Goal: Download file/media

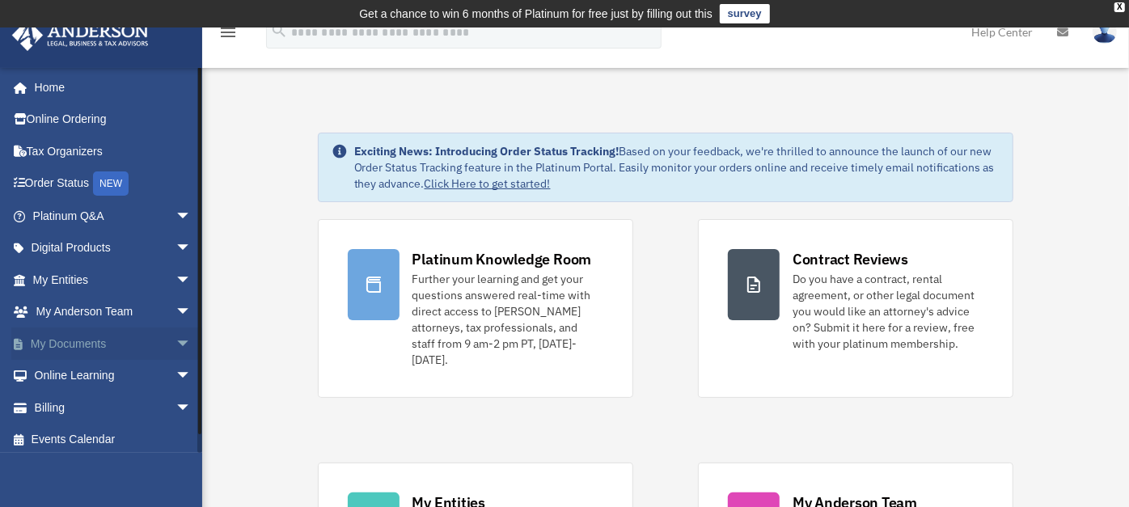
click at [118, 346] on link "My Documents arrow_drop_down" at bounding box center [113, 343] width 205 height 32
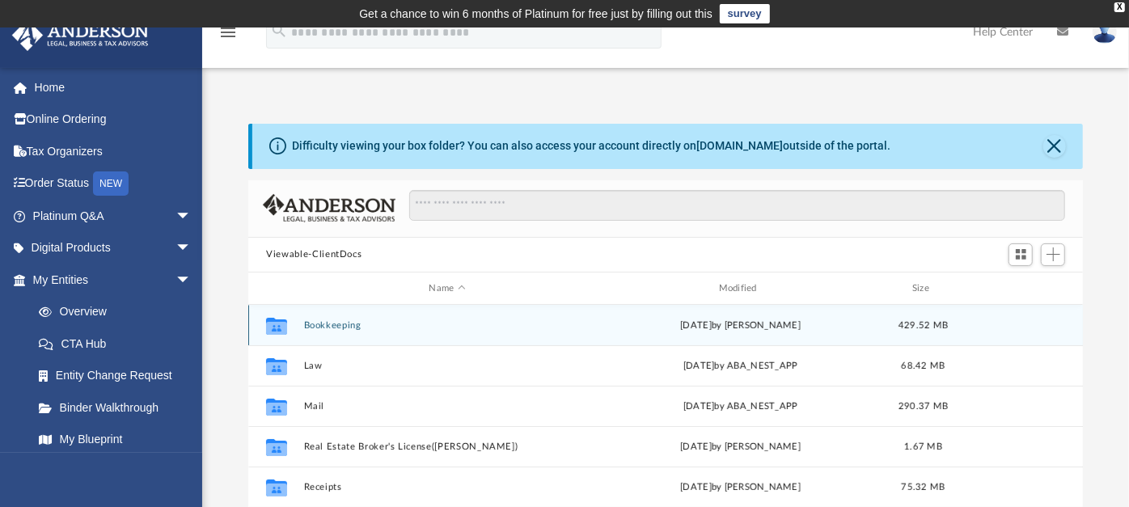
scroll to position [353, 820]
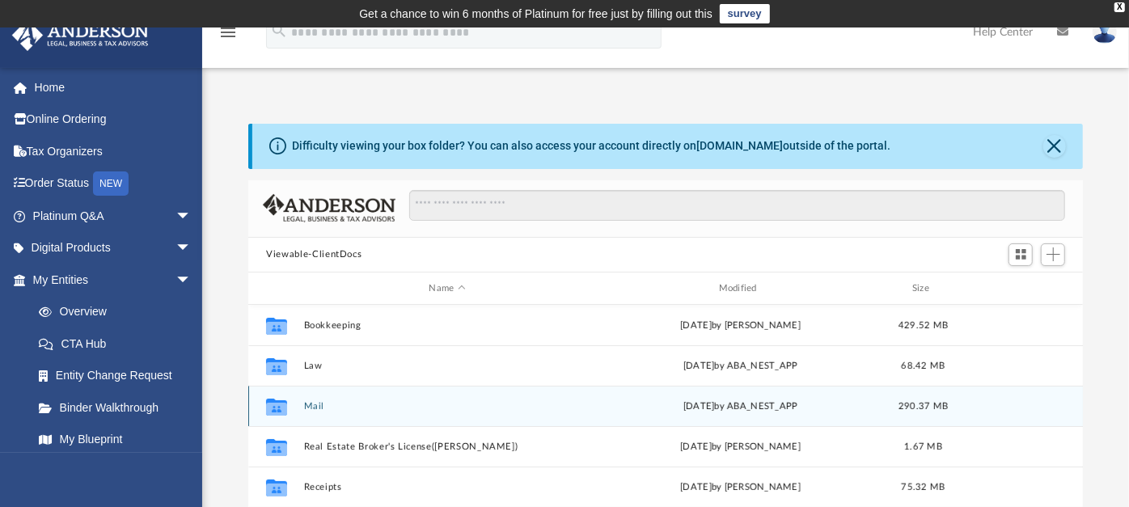
click at [314, 406] on button "Mail" at bounding box center [447, 406] width 286 height 11
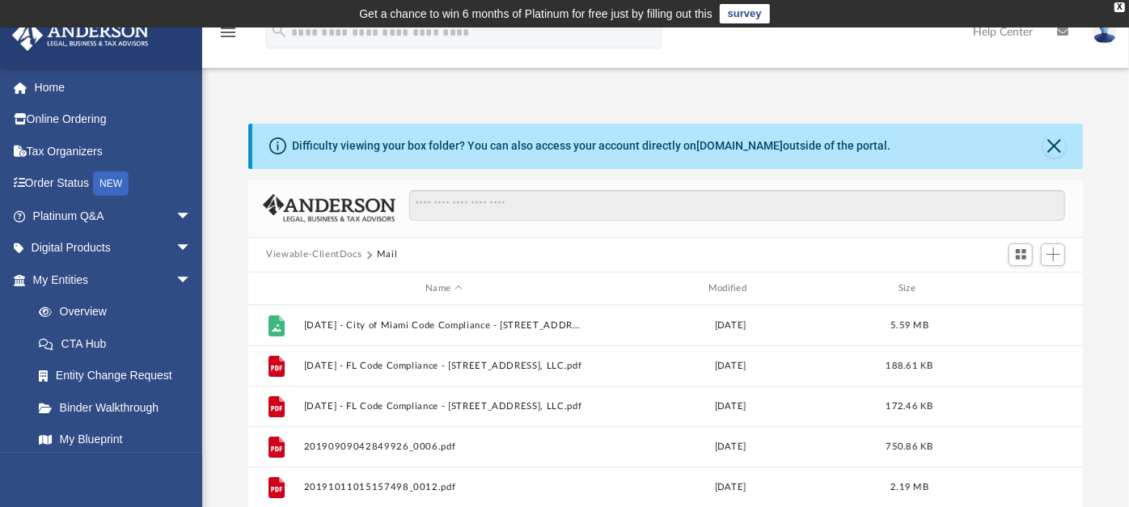
scroll to position [14, 15]
click at [730, 285] on div "Modified" at bounding box center [730, 288] width 280 height 15
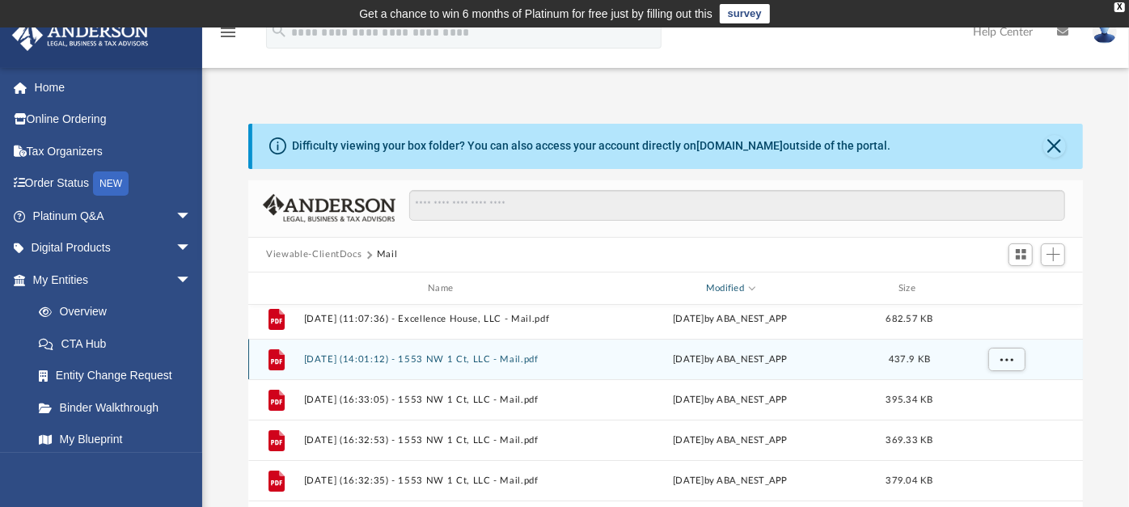
scroll to position [3, 0]
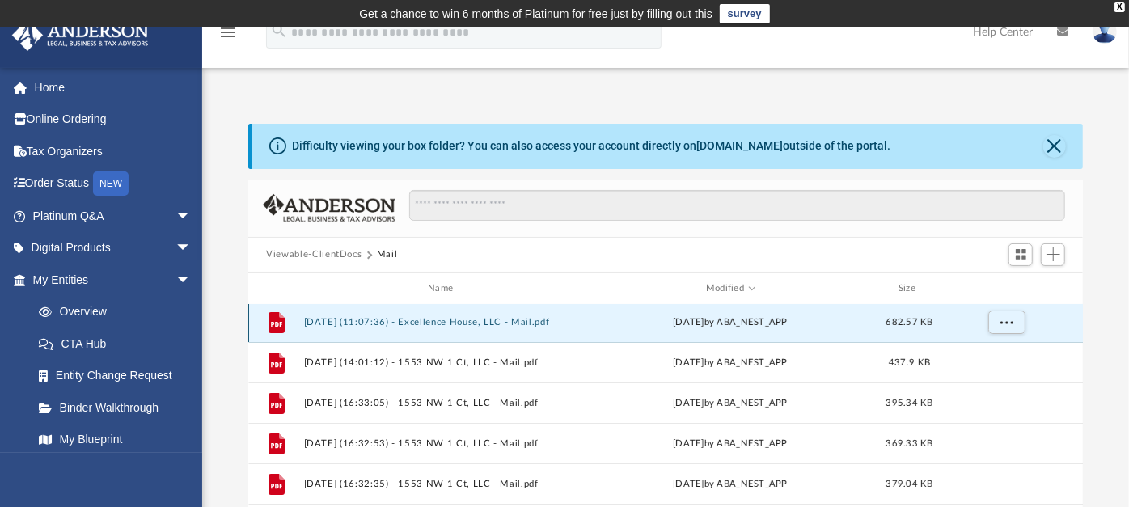
click at [413, 321] on button "[DATE] (11:07:36) - Excellence House, LLC - Mail.pdf" at bounding box center [444, 322] width 280 height 11
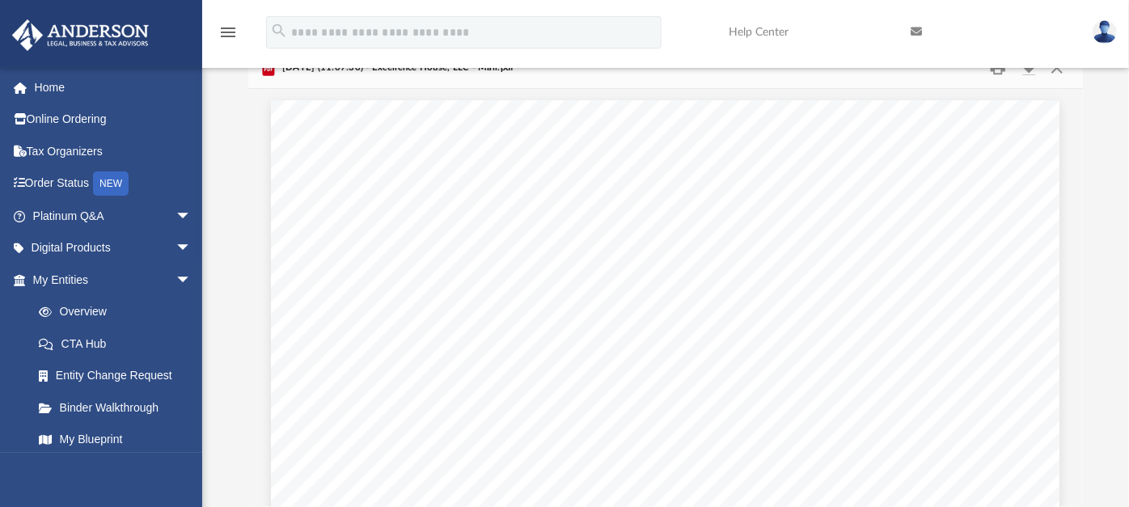
scroll to position [2, 0]
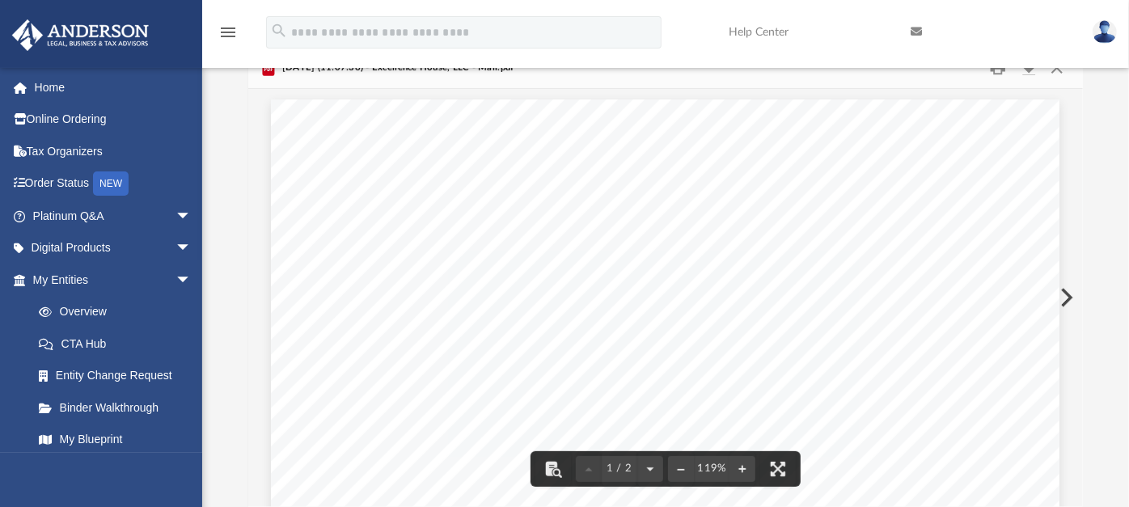
click at [1070, 295] on button "Preview" at bounding box center [1065, 297] width 36 height 45
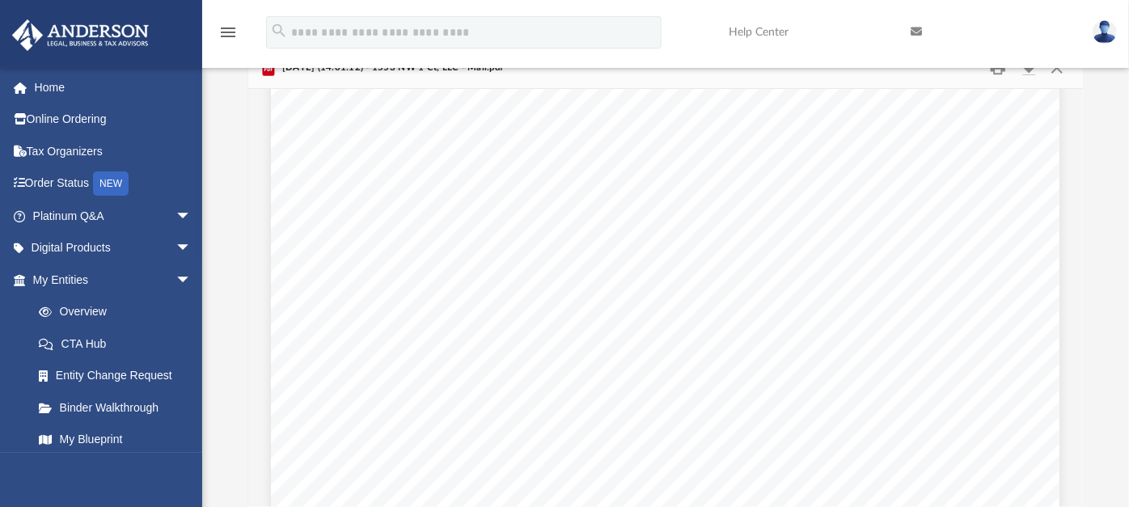
scroll to position [1178, 0]
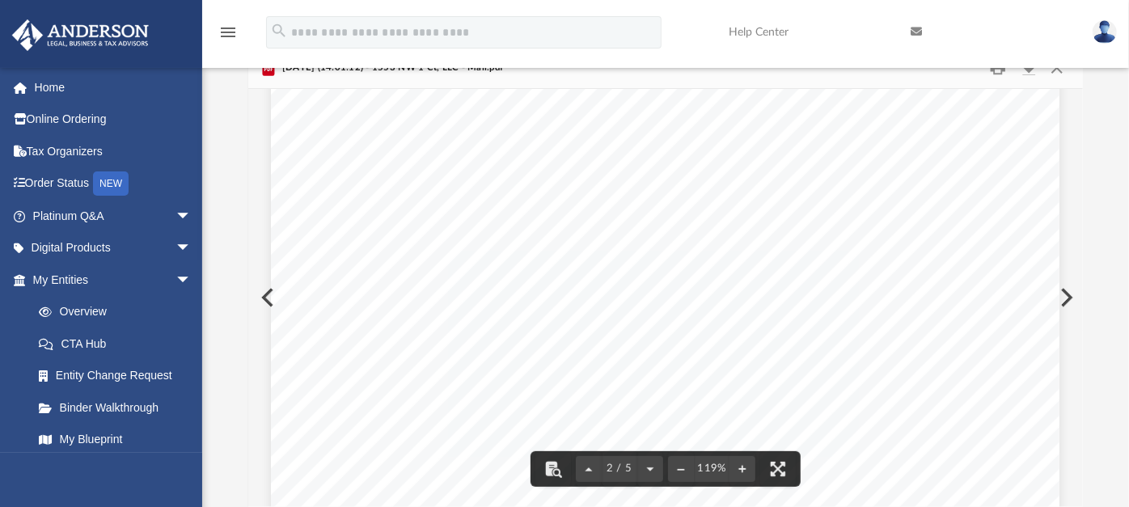
click at [1065, 294] on button "Preview" at bounding box center [1065, 297] width 36 height 45
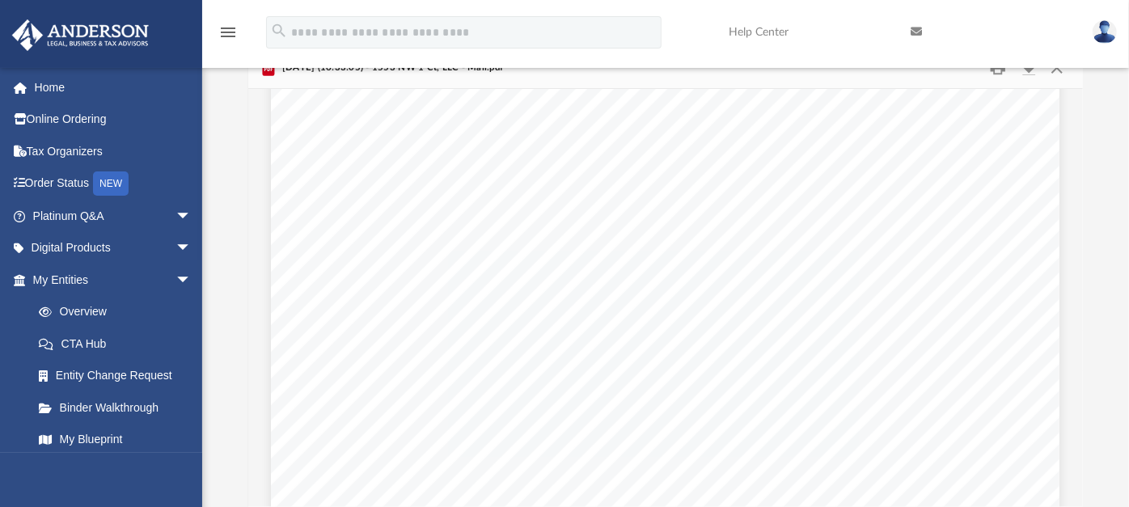
scroll to position [1160, 0]
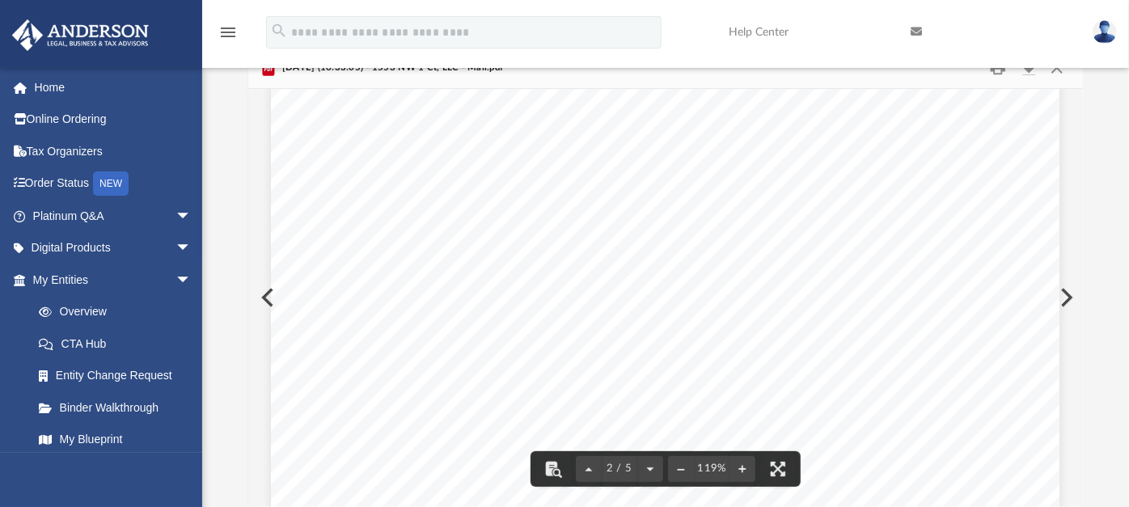
click at [1067, 295] on button "Preview" at bounding box center [1065, 297] width 36 height 45
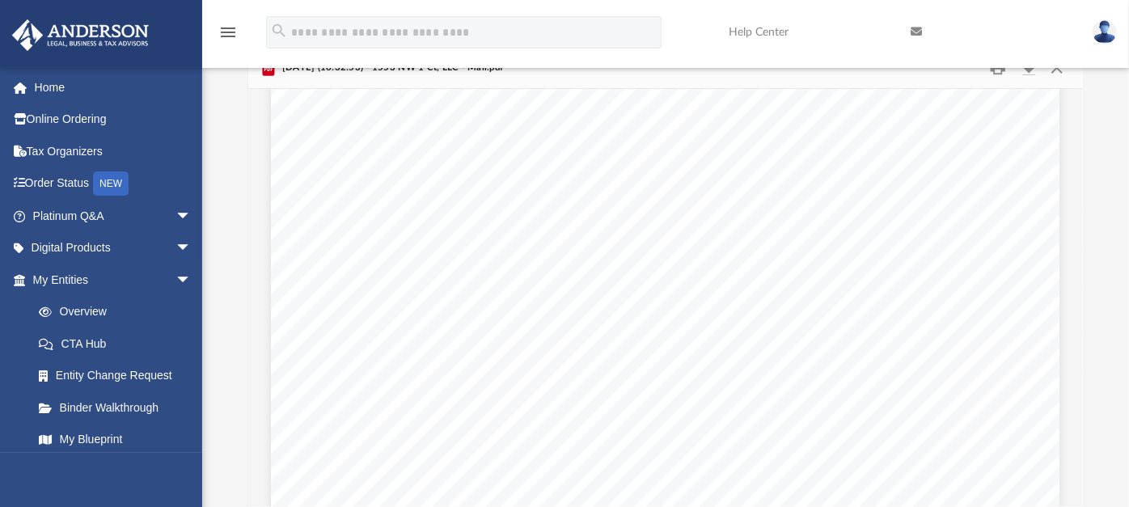
scroll to position [130, 0]
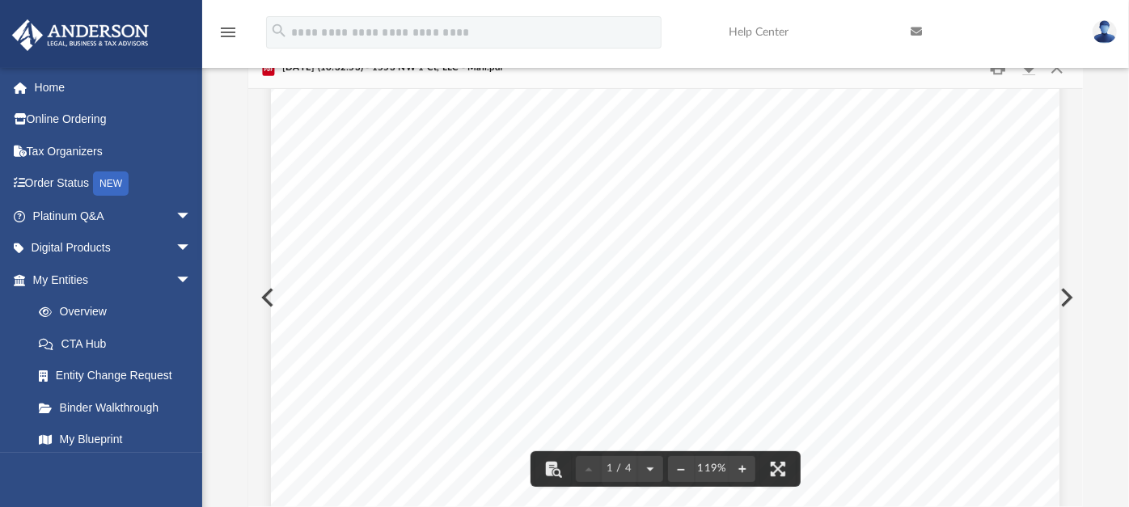
click at [1065, 297] on button "Preview" at bounding box center [1065, 297] width 36 height 45
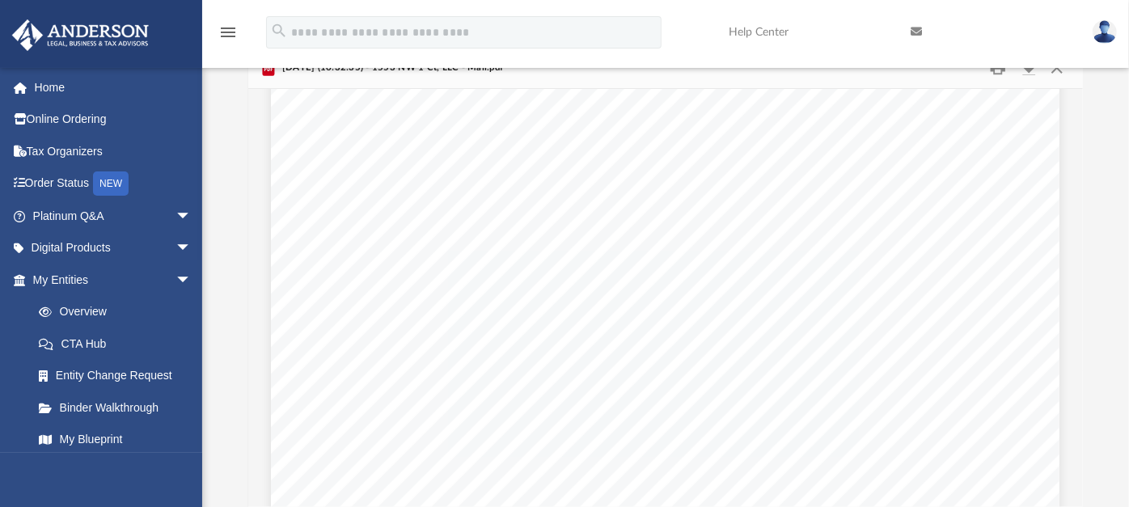
scroll to position [208, 0]
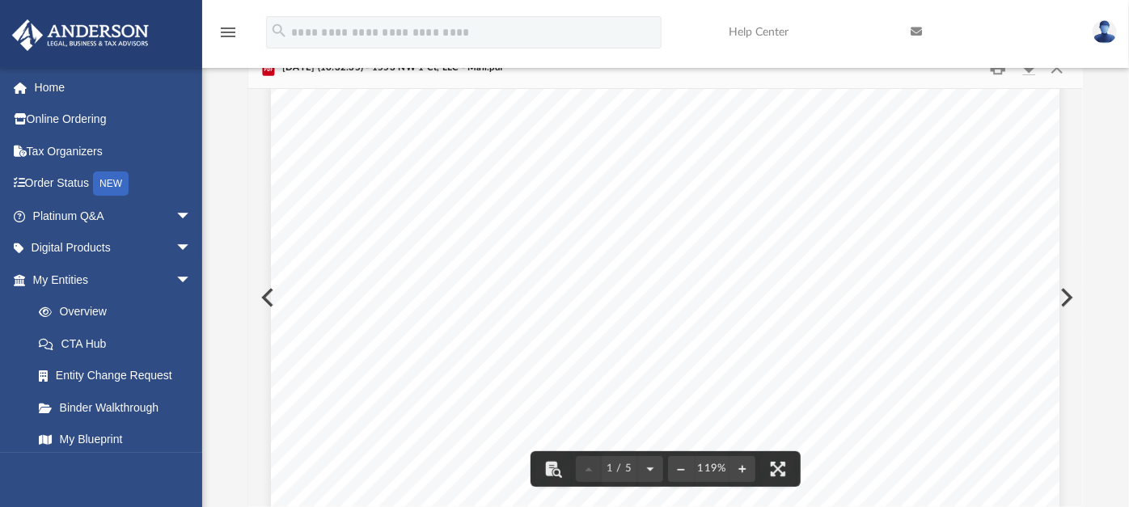
click at [1065, 297] on button "Preview" at bounding box center [1065, 297] width 36 height 45
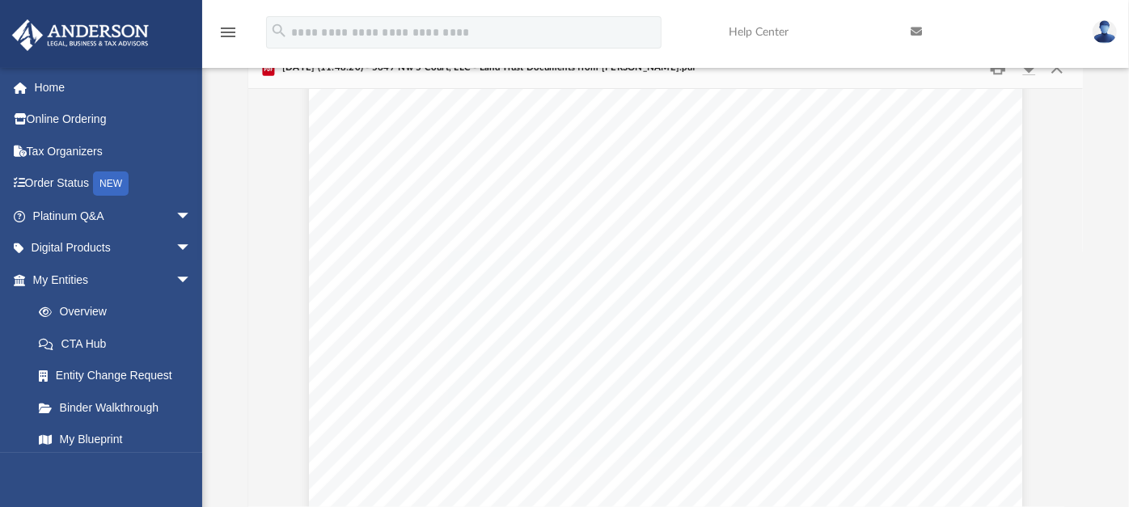
scroll to position [824, 0]
